Goal: Task Accomplishment & Management: Manage account settings

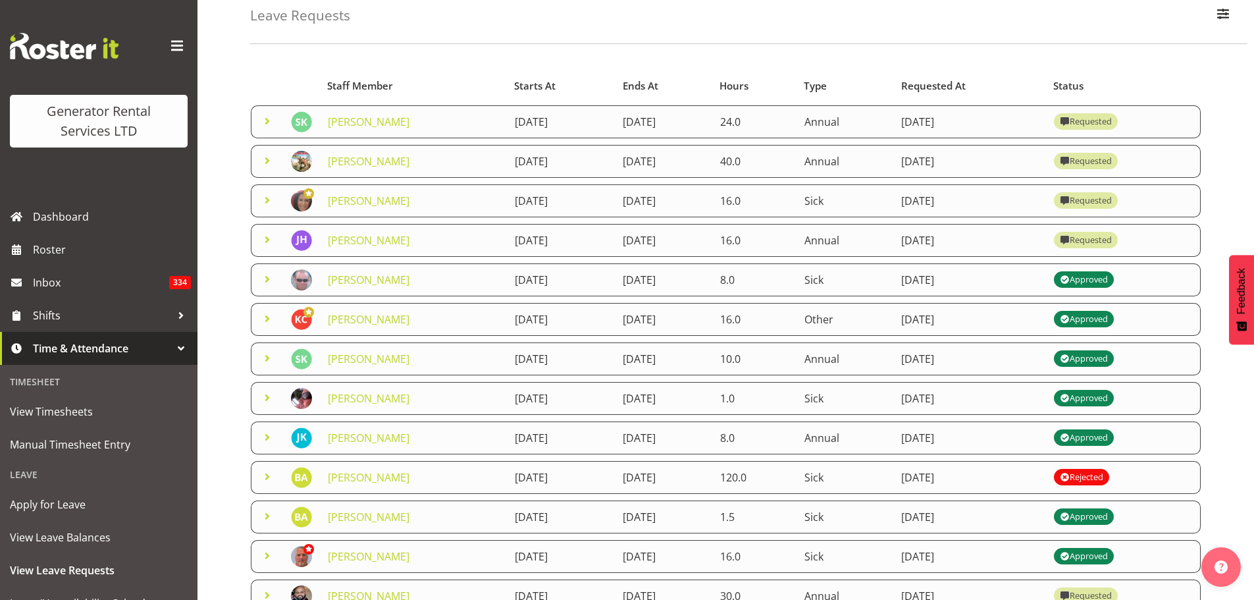
scroll to position [228, 0]
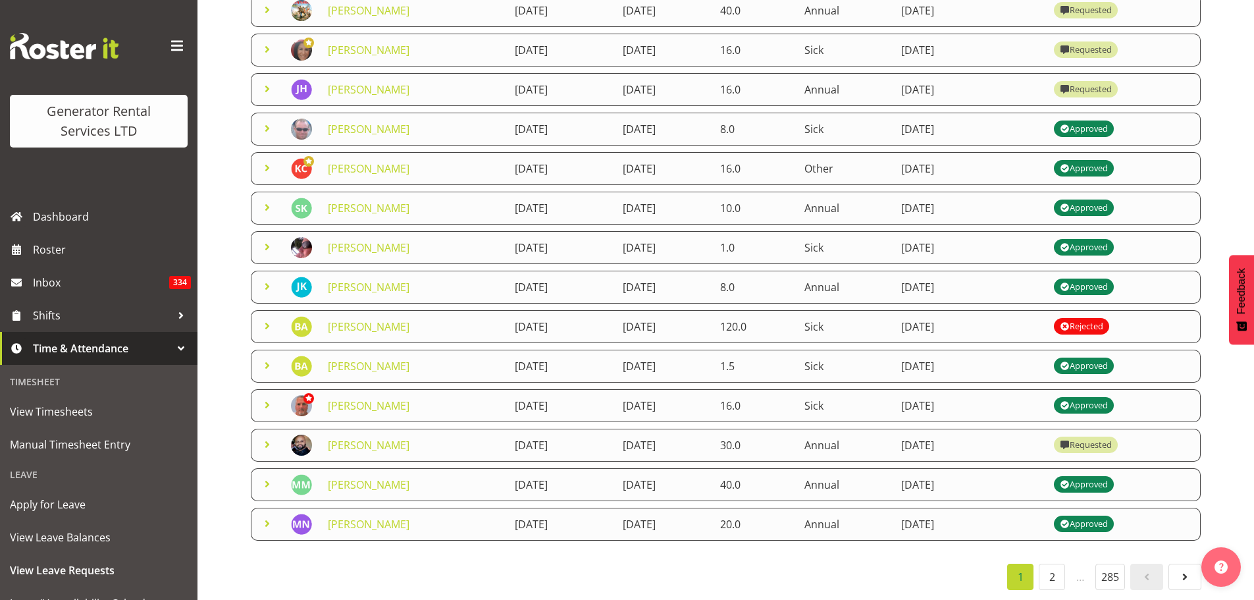
click at [1076, 568] on li "…" at bounding box center [1080, 577] width 25 height 26
click at [1051, 567] on link "2" at bounding box center [1052, 577] width 26 height 26
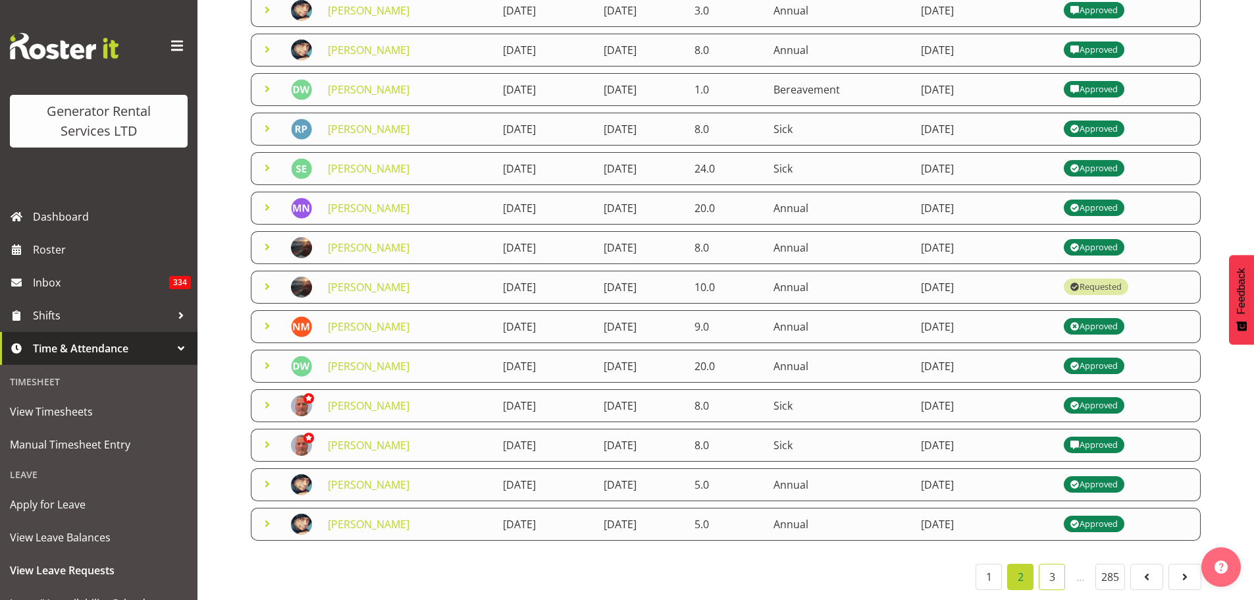
click at [1054, 571] on link "3" at bounding box center [1052, 577] width 26 height 26
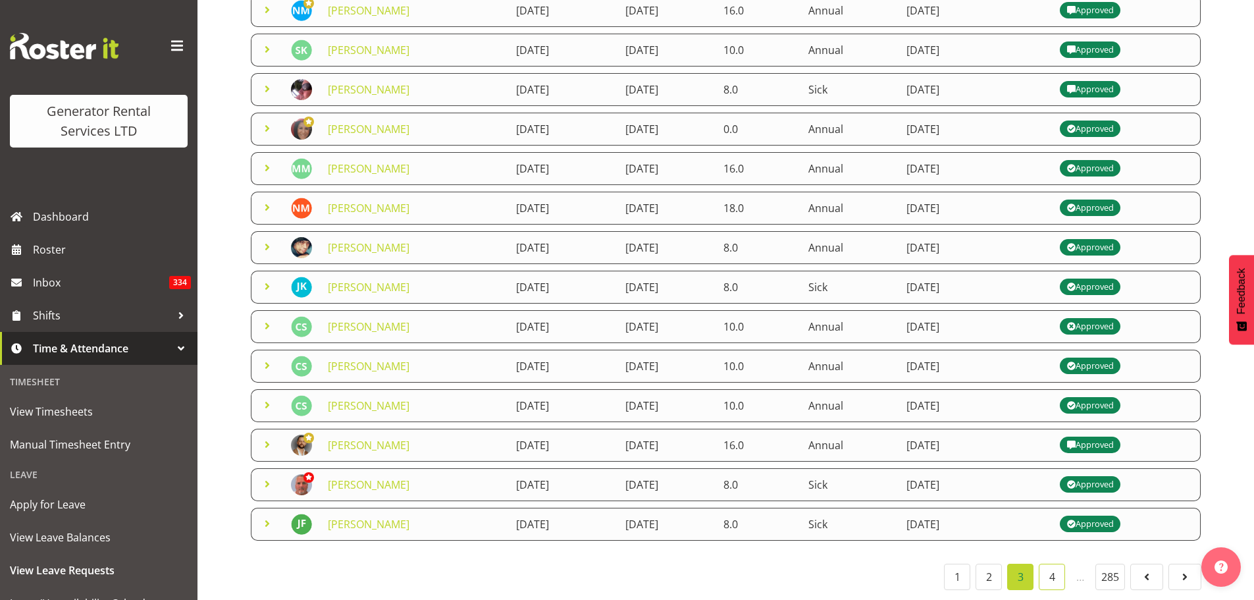
click at [1054, 571] on link "4" at bounding box center [1052, 577] width 26 height 26
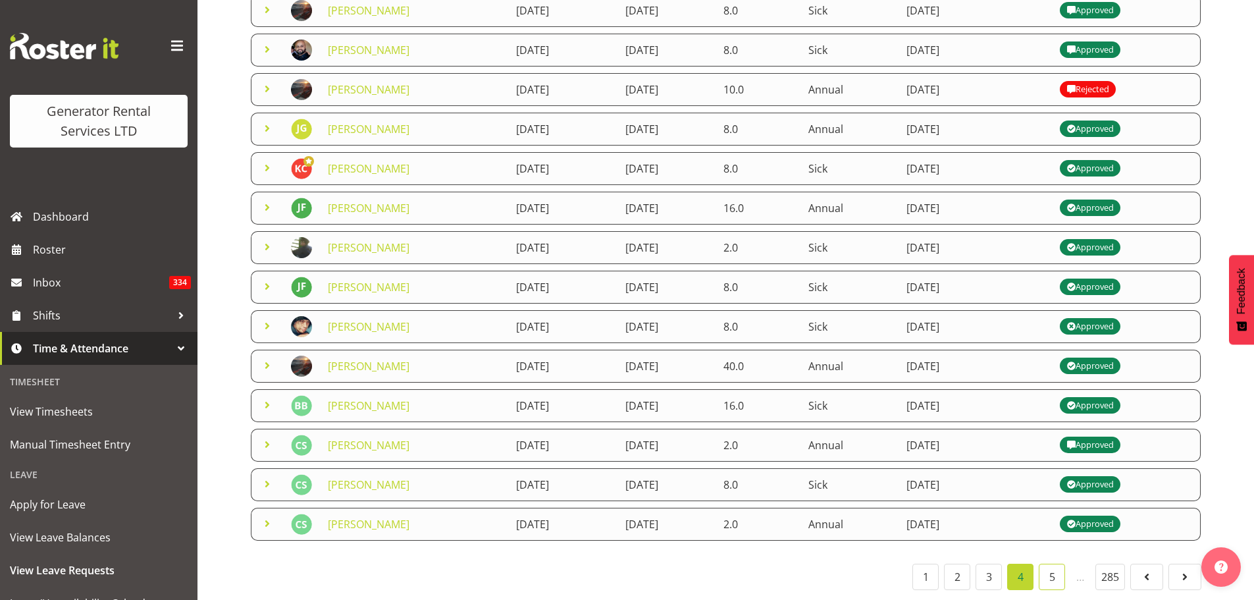
click at [1054, 571] on link "5" at bounding box center [1052, 577] width 26 height 26
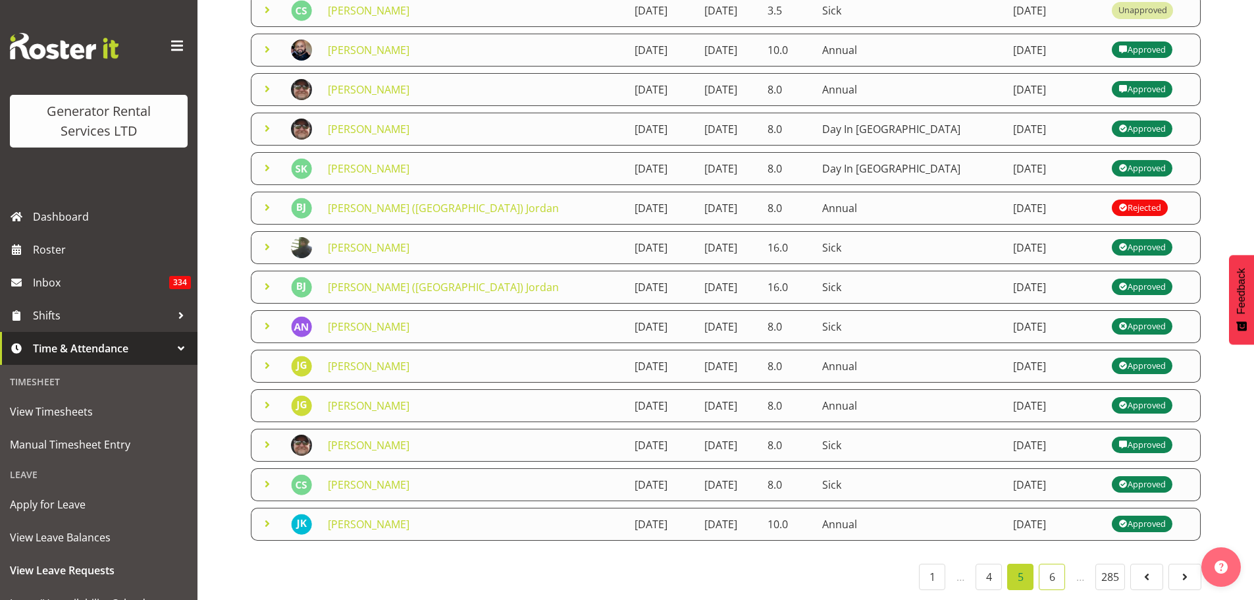
click at [1054, 571] on link "6" at bounding box center [1052, 577] width 26 height 26
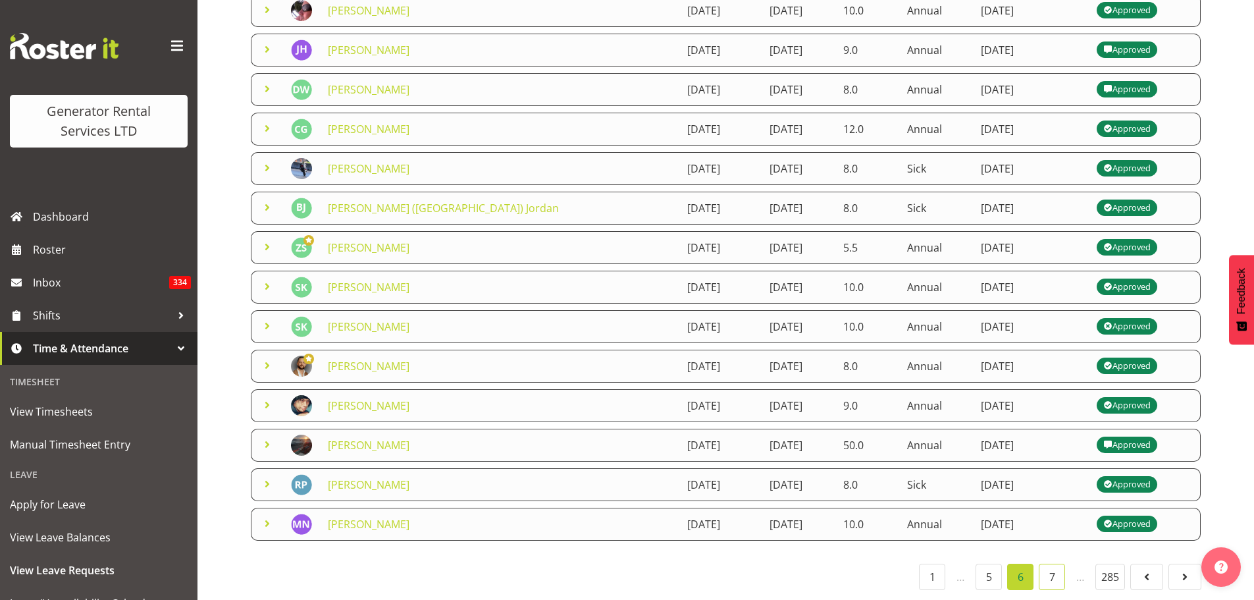
click at [1054, 571] on link "7" at bounding box center [1052, 577] width 26 height 26
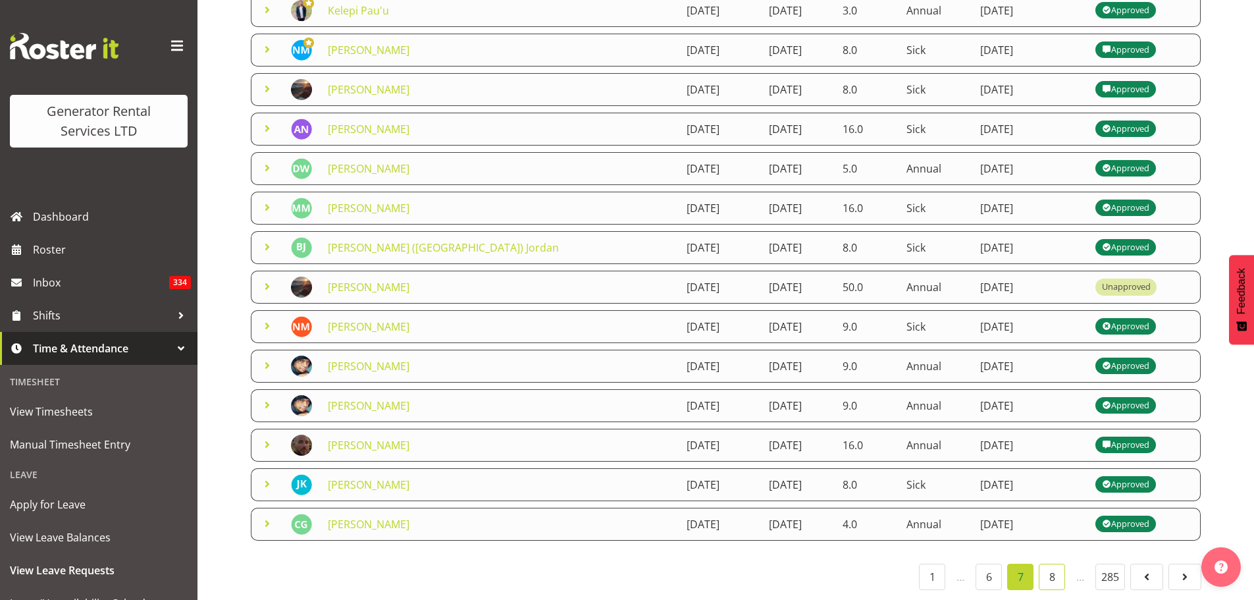
click at [1054, 571] on link "8" at bounding box center [1052, 577] width 26 height 26
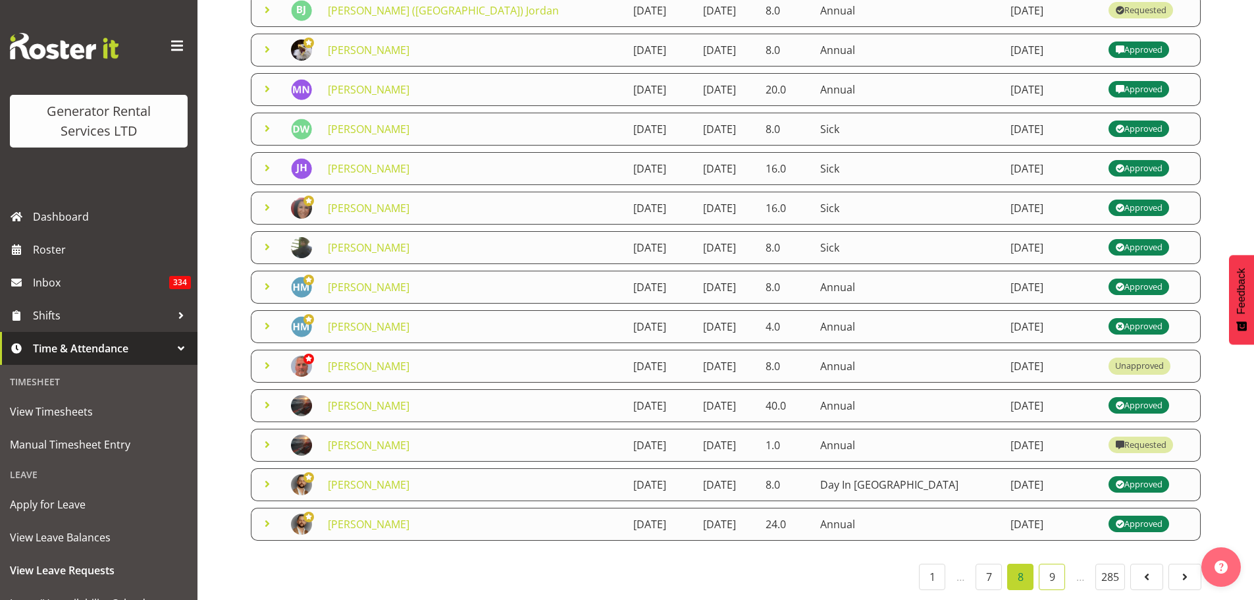
click at [1054, 571] on link "9" at bounding box center [1052, 577] width 26 height 26
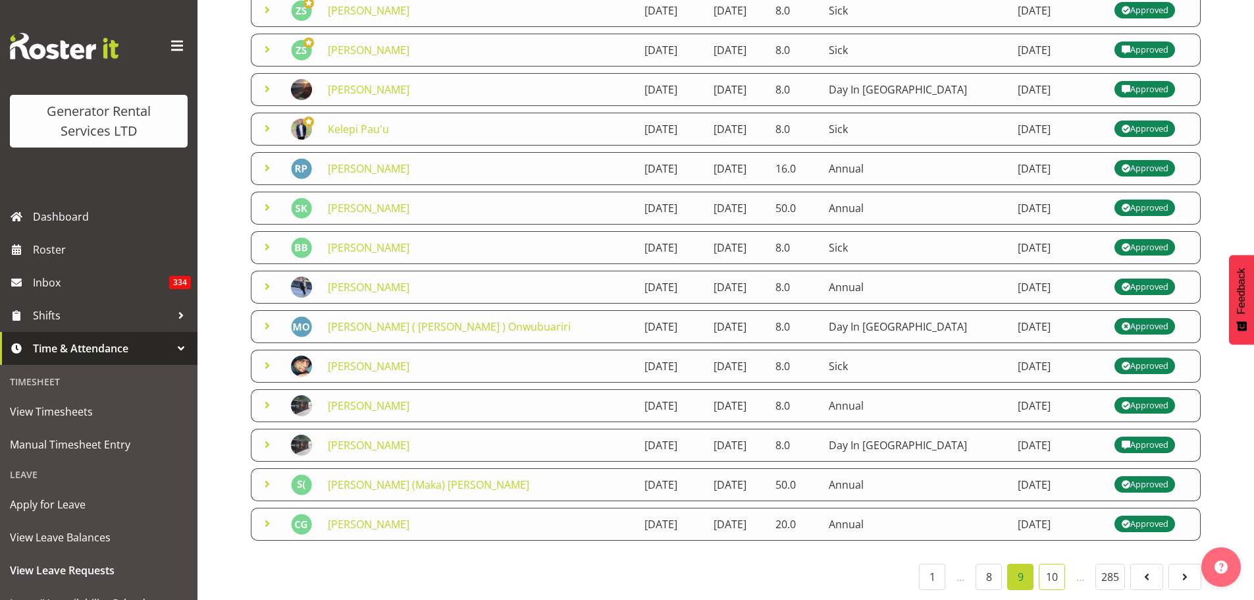
click at [1054, 571] on link "10" at bounding box center [1052, 577] width 26 height 26
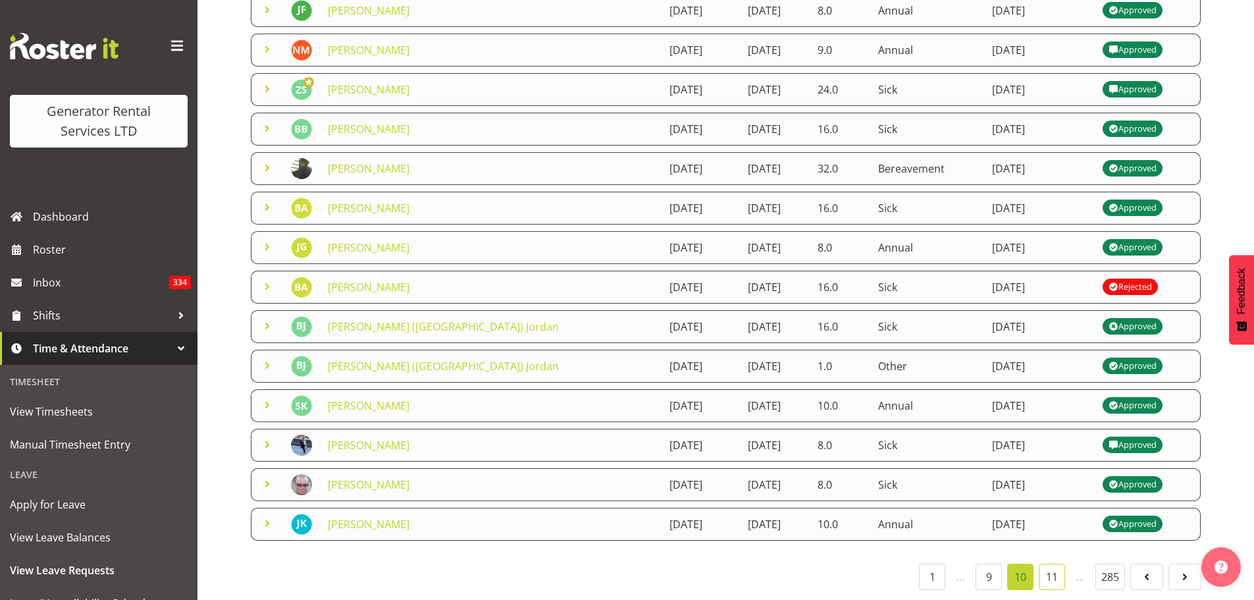
click at [1054, 569] on link "11" at bounding box center [1052, 577] width 26 height 26
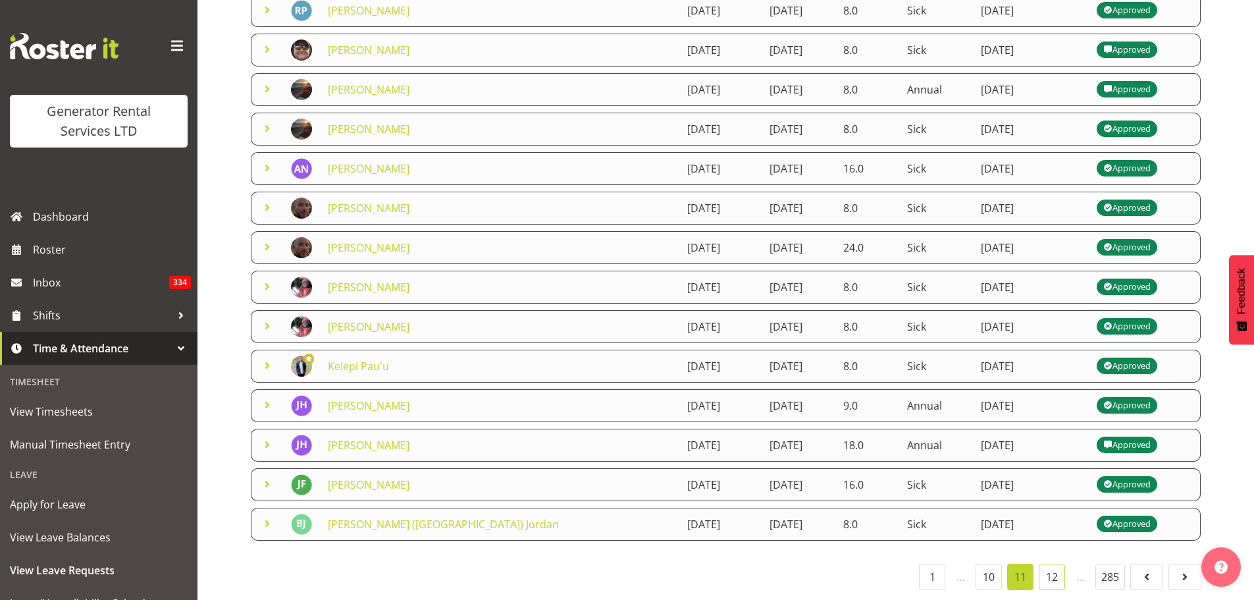
click at [1046, 568] on link "12" at bounding box center [1052, 577] width 26 height 26
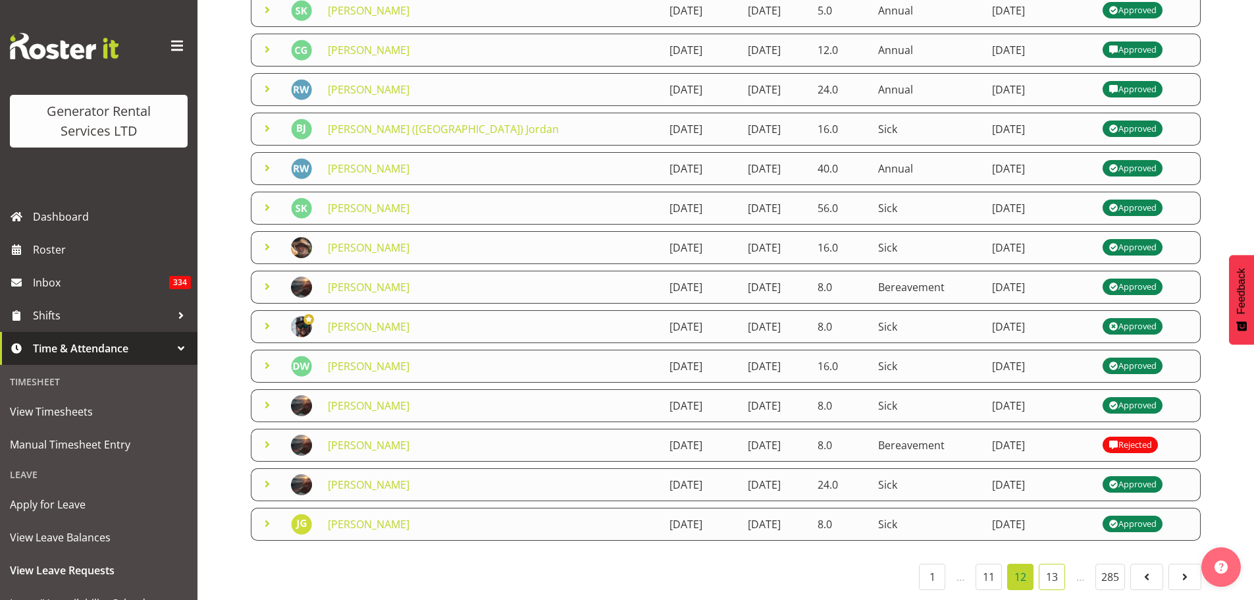
click at [1047, 569] on link "13" at bounding box center [1052, 577] width 26 height 26
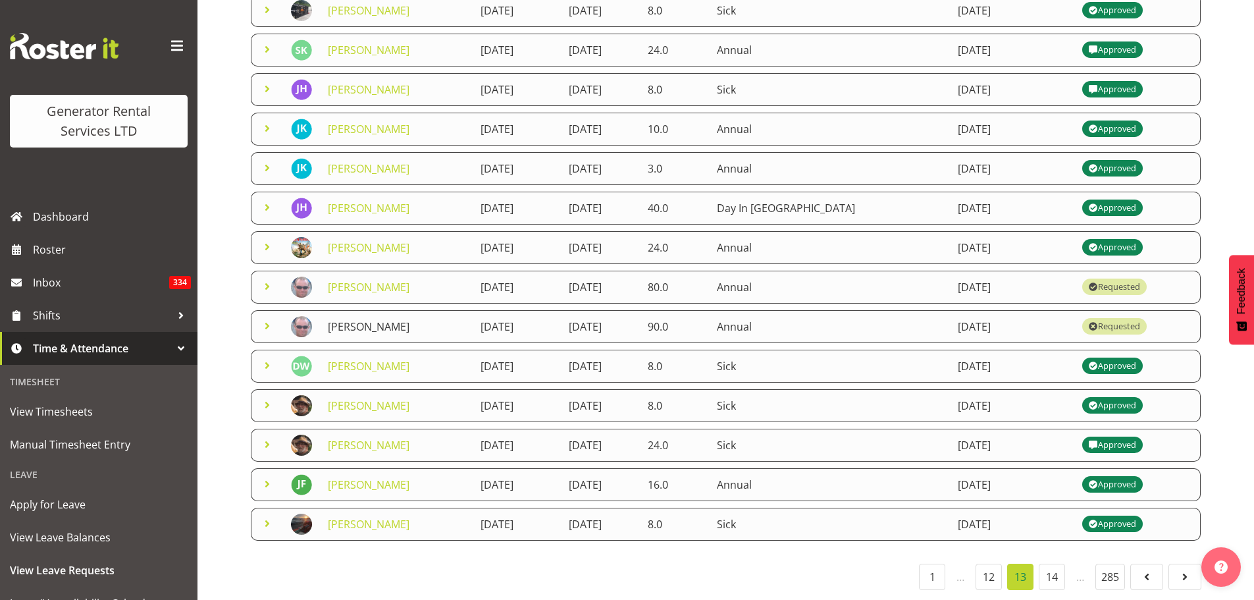
click at [376, 319] on link "[PERSON_NAME]" at bounding box center [369, 326] width 82 height 14
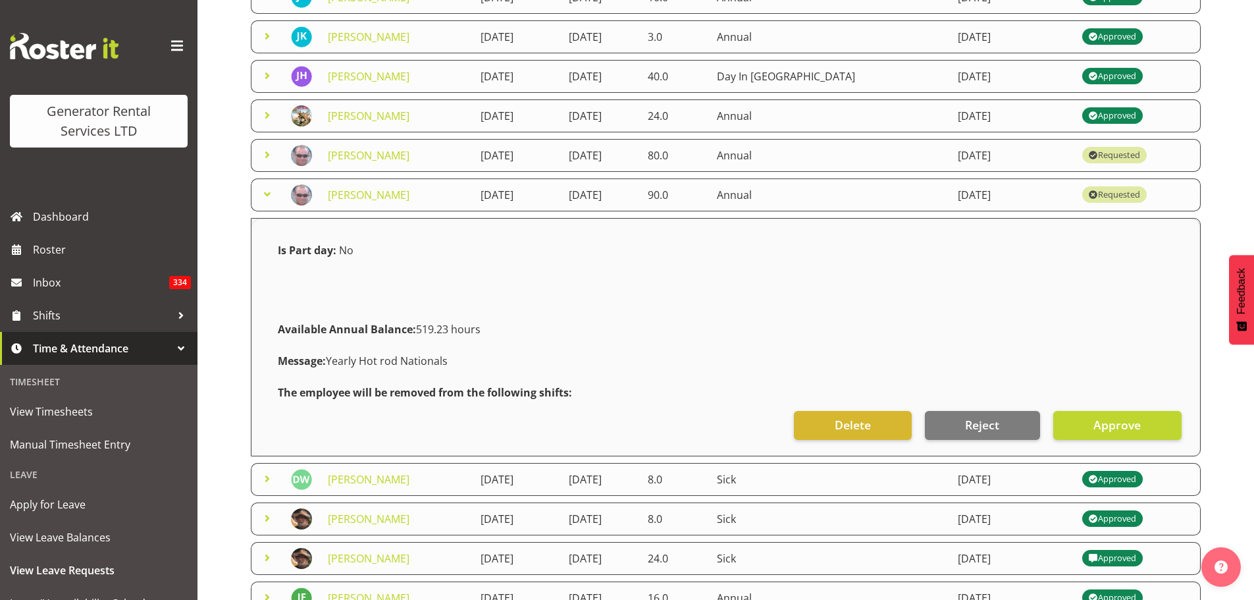
scroll to position [359, 0]
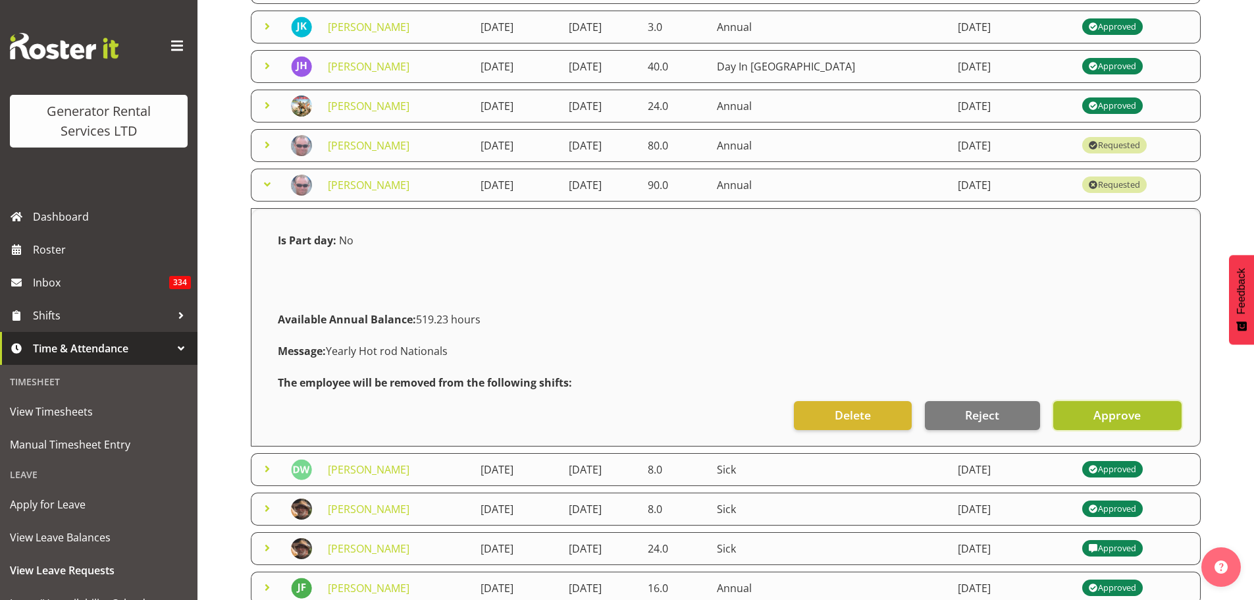
click at [1122, 415] on span "Approve" at bounding box center [1117, 414] width 47 height 17
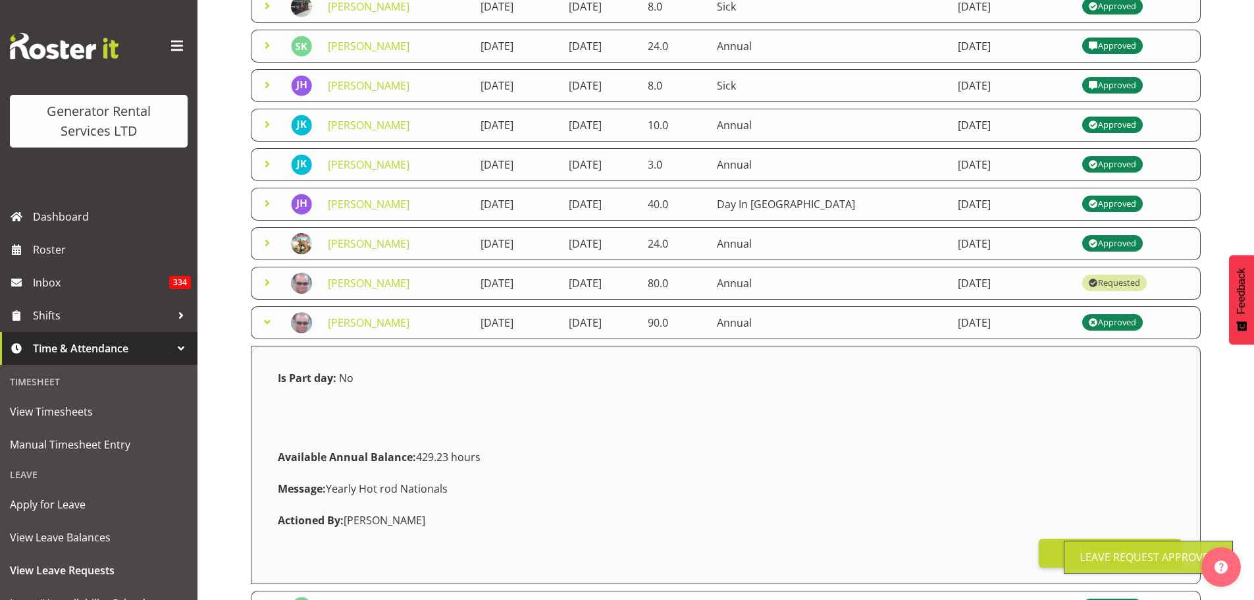
scroll to position [162, 0]
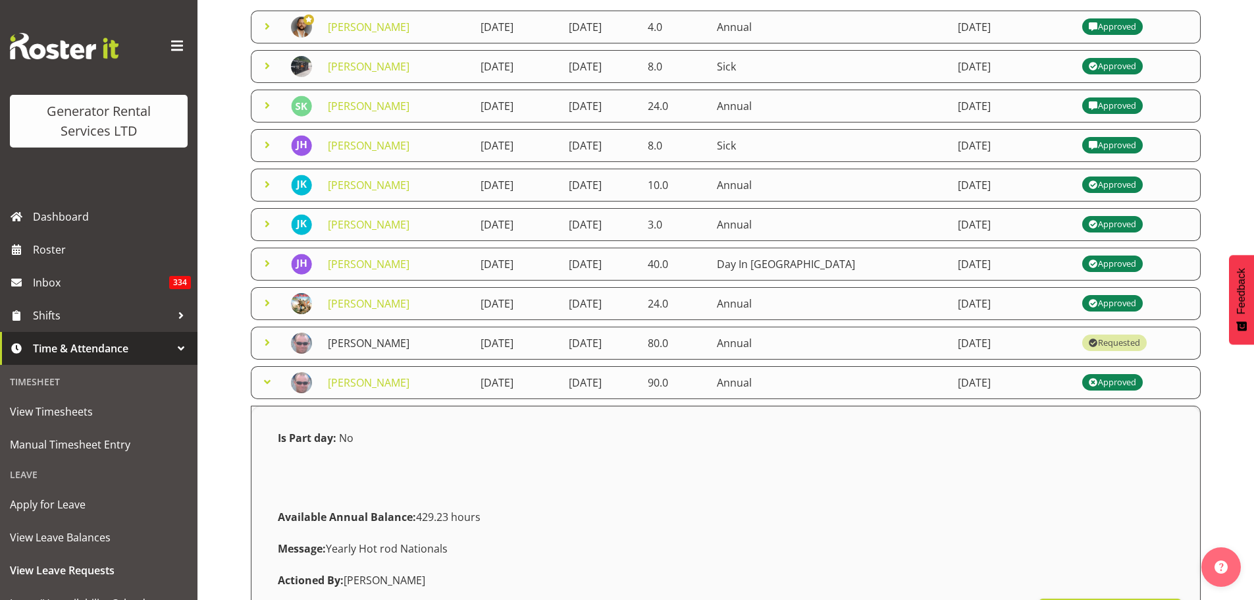
click at [369, 346] on link "[PERSON_NAME]" at bounding box center [369, 343] width 82 height 14
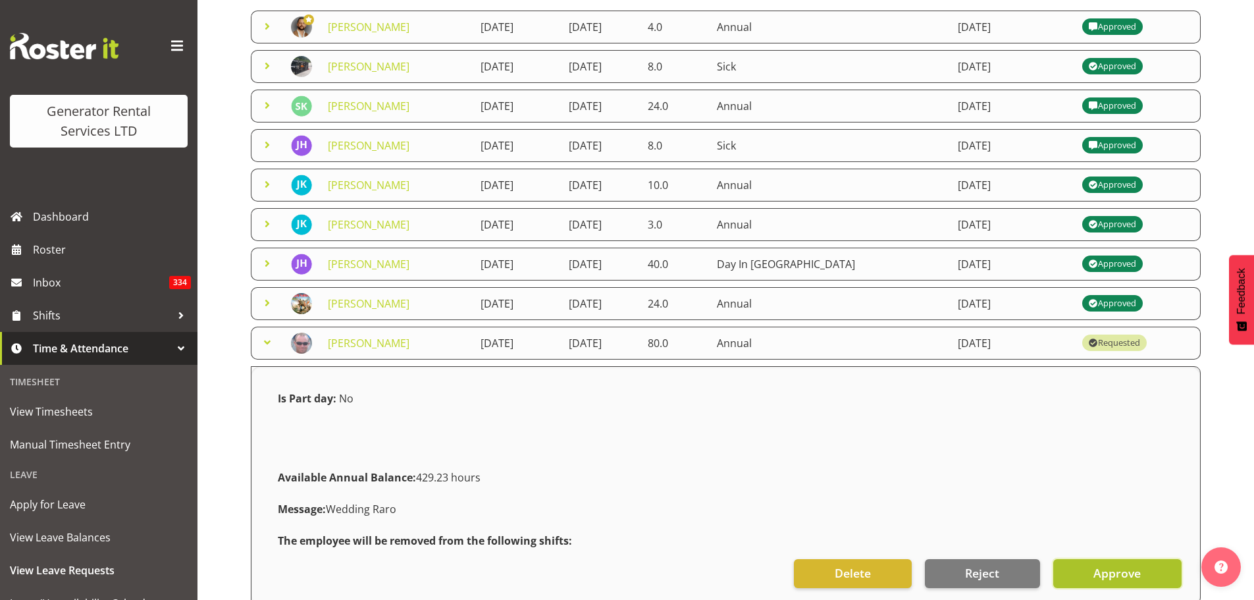
click at [1087, 568] on button "Approve" at bounding box center [1117, 573] width 128 height 29
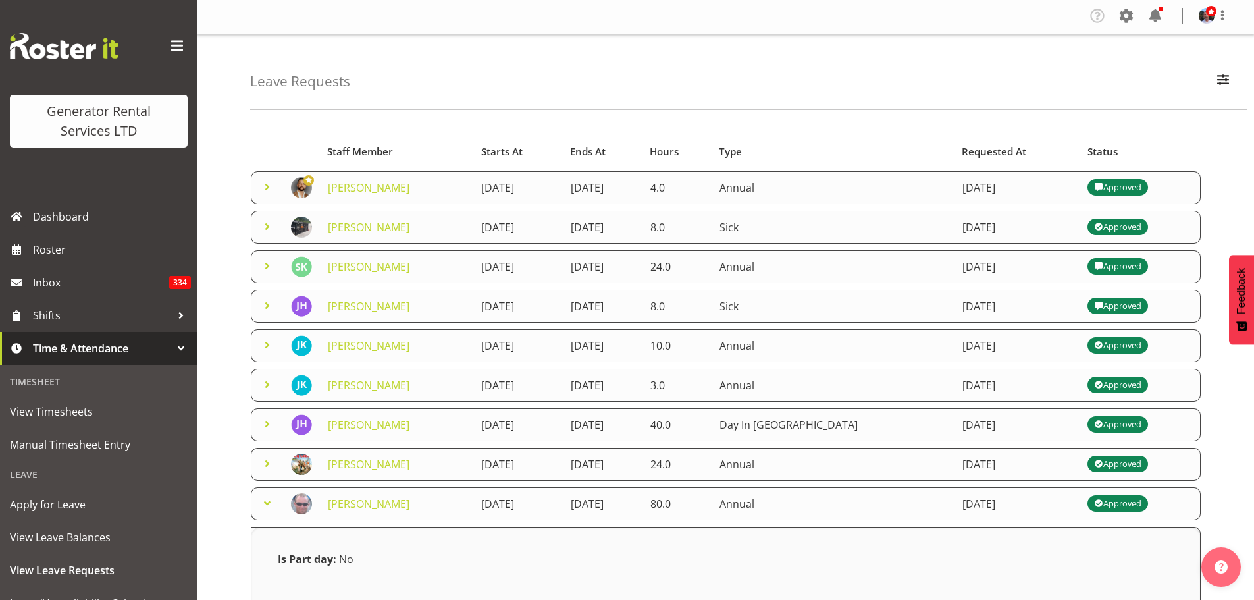
scroll to position [0, 0]
